Goal: Complete application form

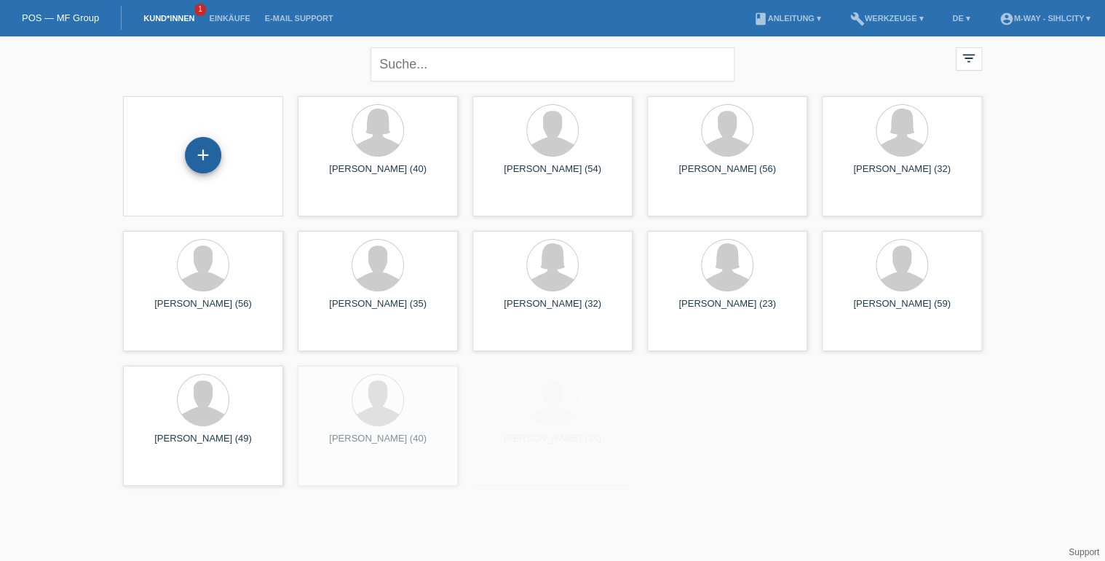
click at [215, 160] on div "+" at bounding box center [203, 155] width 35 height 25
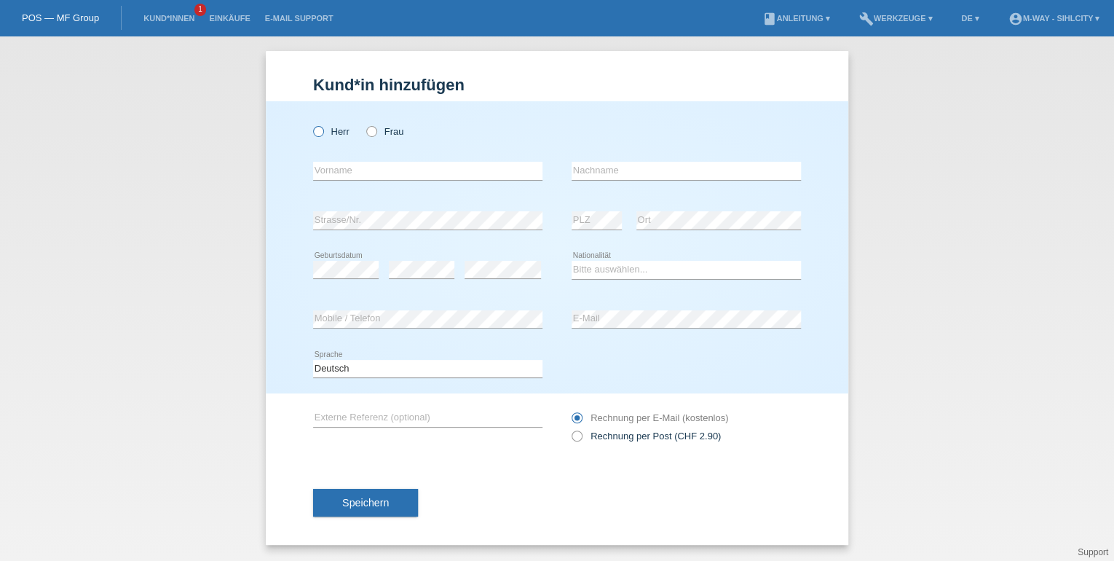
click at [311, 124] on icon at bounding box center [311, 124] width 0 height 0
click at [314, 131] on input "Herr" at bounding box center [317, 130] width 9 height 9
radio input "true"
click at [342, 178] on input "text" at bounding box center [427, 171] width 229 height 18
click at [360, 170] on input "text" at bounding box center [427, 171] width 229 height 18
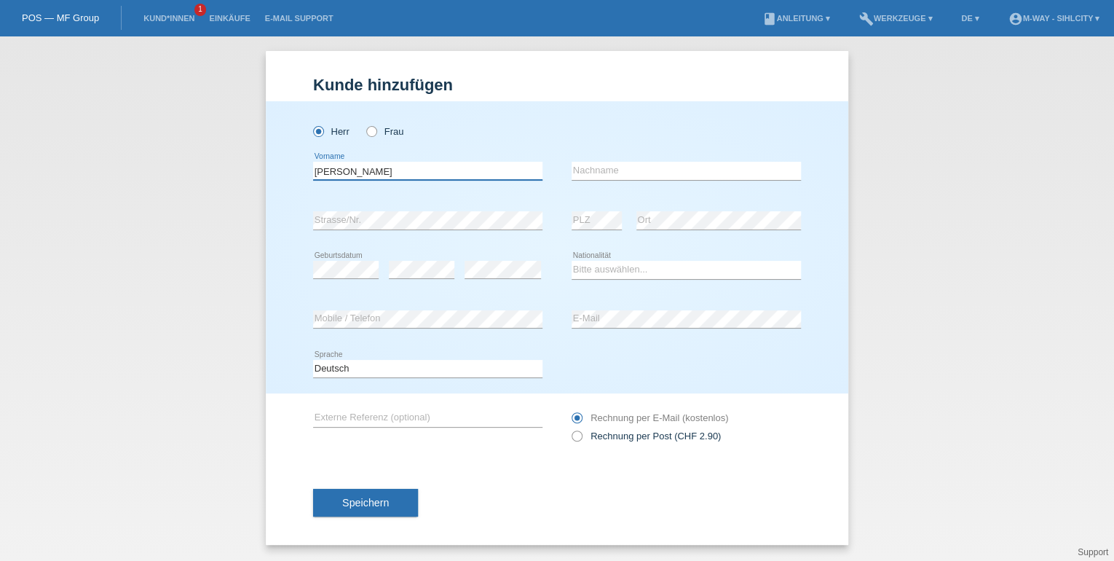
type input "[PERSON_NAME]"
click at [620, 172] on input "text" at bounding box center [685, 171] width 229 height 18
type input "Laitano"
click at [603, 326] on div "error E-Mail" at bounding box center [685, 319] width 229 height 19
click at [622, 274] on select "Bitte auswählen... Schweiz Deutschland Liechtenstein Österreich ------------ Af…" at bounding box center [685, 269] width 229 height 17
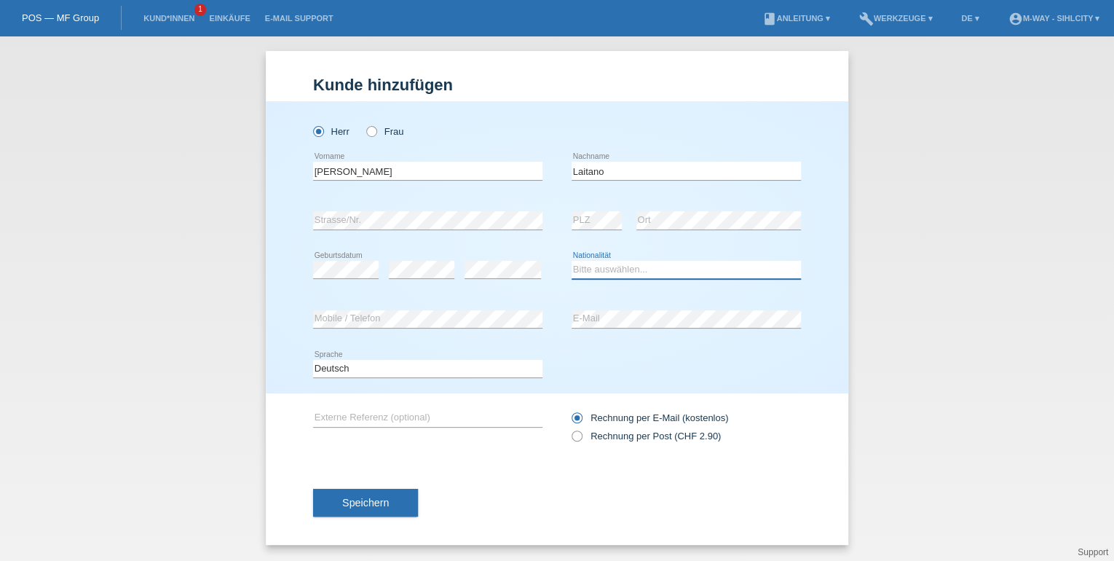
select select "CH"
click at [571, 261] on select "Bitte auswählen... Schweiz Deutschland Liechtenstein Österreich ------------ Af…" at bounding box center [685, 269] width 229 height 17
click at [352, 502] on span "Speichern" at bounding box center [365, 502] width 47 height 12
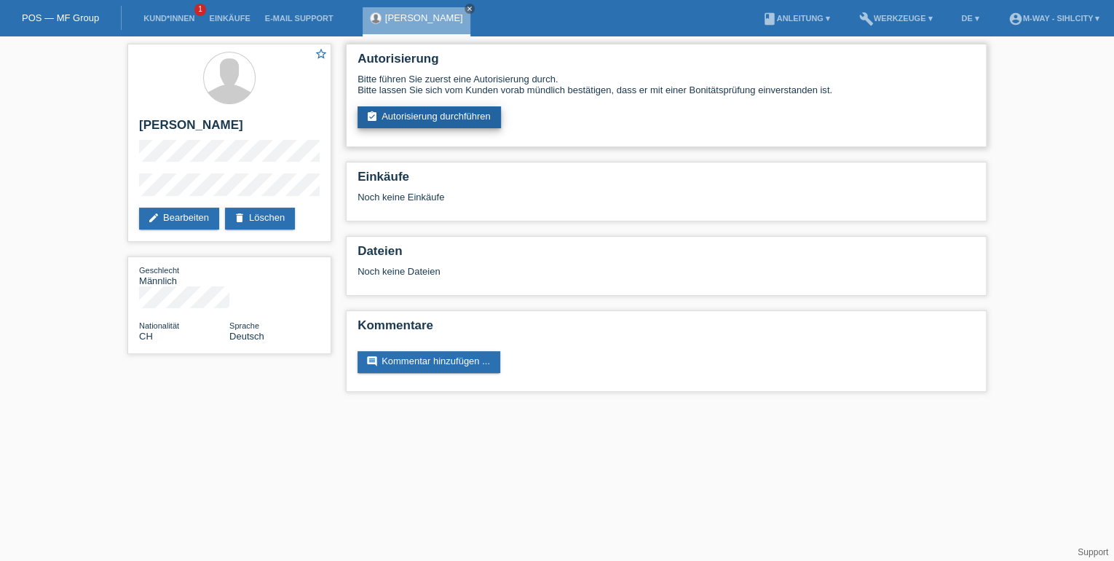
click at [471, 117] on link "assignment_turned_in Autorisierung durchführen" at bounding box center [428, 117] width 143 height 22
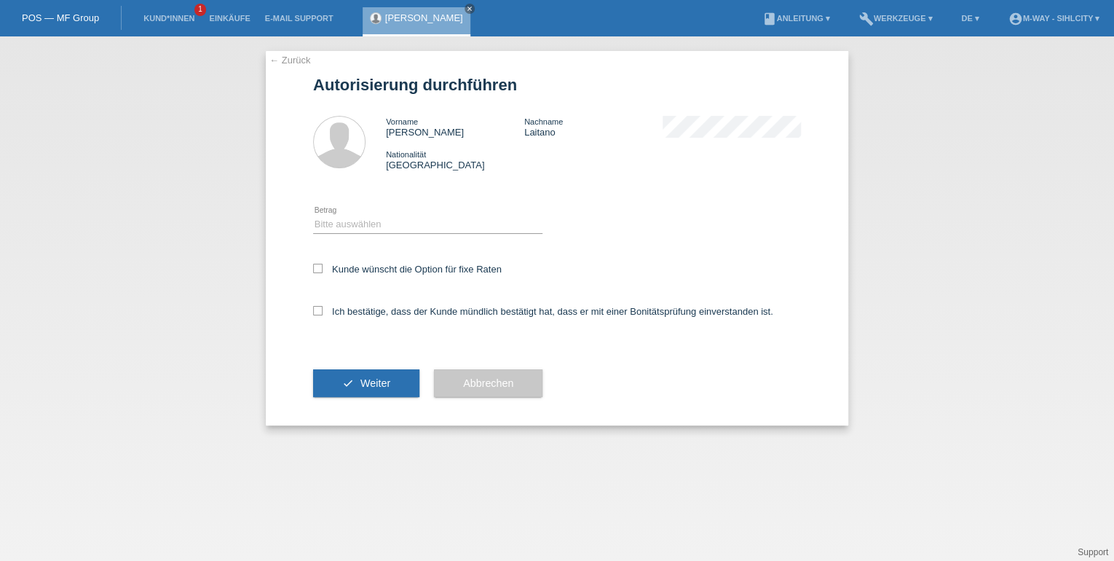
click at [393, 213] on div "Bitte auswählen CHF 1.00 - CHF 499.00 CHF 500.00 - CHF 1'999.00 CHF 2'000.00 - …" at bounding box center [427, 224] width 229 height 50
click at [395, 221] on select "Bitte auswählen CHF 1.00 - CHF 499.00 CHF 500.00 - CHF 1'999.00 CHF 2'000.00 - …" at bounding box center [427, 223] width 229 height 17
select select "3"
click at [313, 215] on select "Bitte auswählen CHF 1.00 - CHF 499.00 CHF 500.00 - CHF 1'999.00 CHF 2'000.00 - …" at bounding box center [427, 223] width 229 height 17
click at [320, 260] on div "Kunde wünscht die Option für fixe Raten" at bounding box center [557, 270] width 488 height 42
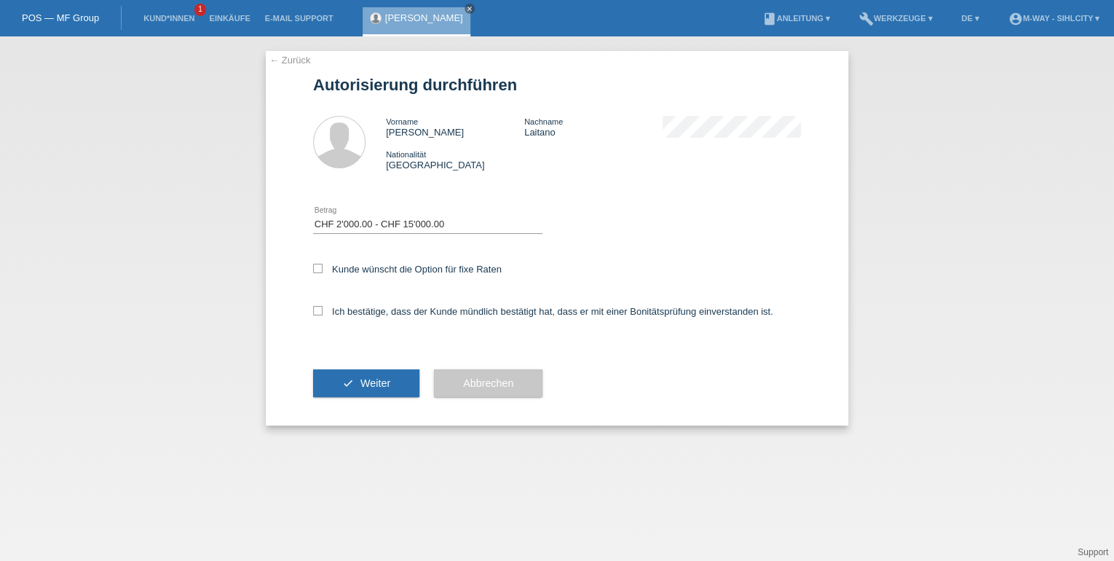
click at [312, 268] on div "← Zurück Autorisierung durchführen Vorname Enrique Nachname Laitano Nationalitä…" at bounding box center [557, 238] width 582 height 374
click at [317, 271] on icon at bounding box center [317, 268] width 9 height 9
click at [317, 271] on input "Kunde wünscht die Option für fixe Raten" at bounding box center [317, 268] width 9 height 9
checkbox input "true"
click at [320, 312] on icon at bounding box center [317, 310] width 9 height 9
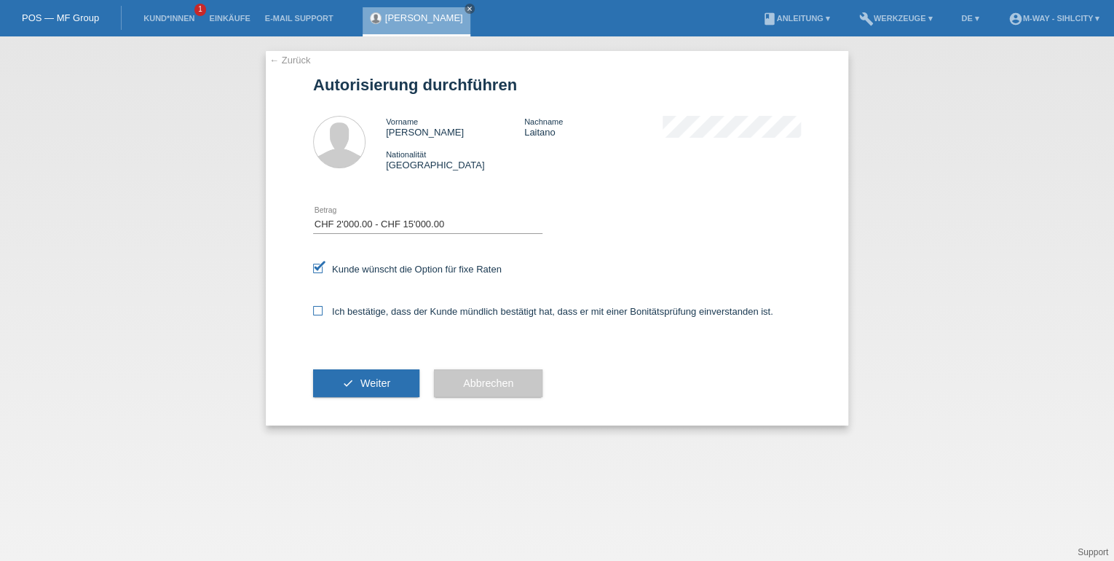
click at [320, 312] on input "Ich bestätige, dass der Kunde mündlich bestätigt hat, dass er mit einer Bonität…" at bounding box center [317, 310] width 9 height 9
checkbox input "true"
click at [393, 388] on button "check Weiter" at bounding box center [366, 383] width 106 height 28
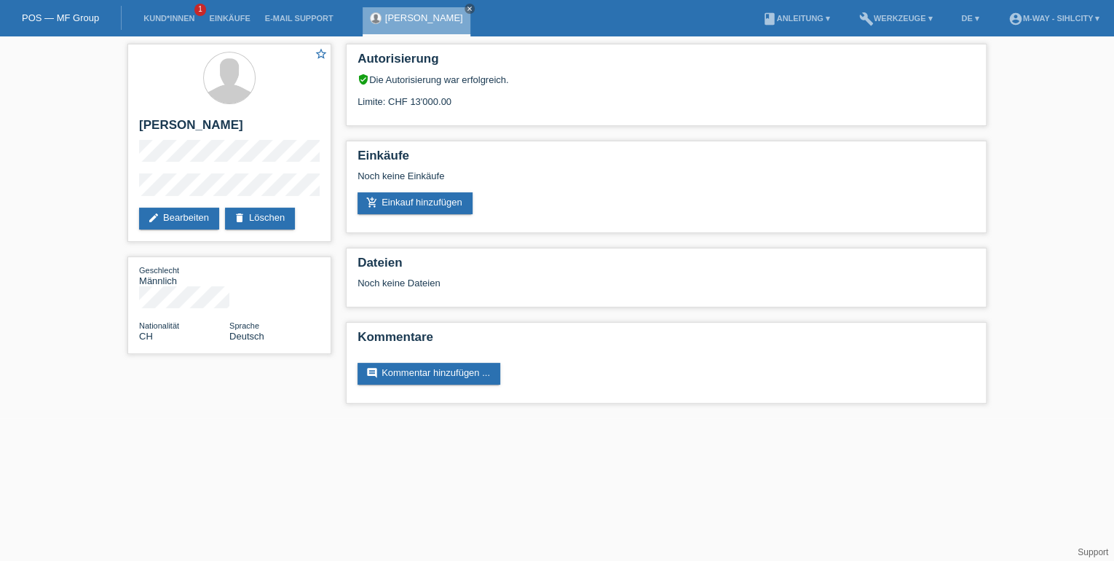
drag, startPoint x: 1084, startPoint y: 208, endPoint x: 1077, endPoint y: 190, distance: 19.3
click at [1084, 208] on div "star_border [PERSON_NAME] edit Bearbeiten delete Löschen Geschlecht Männlich Na…" at bounding box center [557, 226] width 1114 height 381
click at [466, 7] on icon "close" at bounding box center [469, 8] width 7 height 7
